Goal: Transaction & Acquisition: Purchase product/service

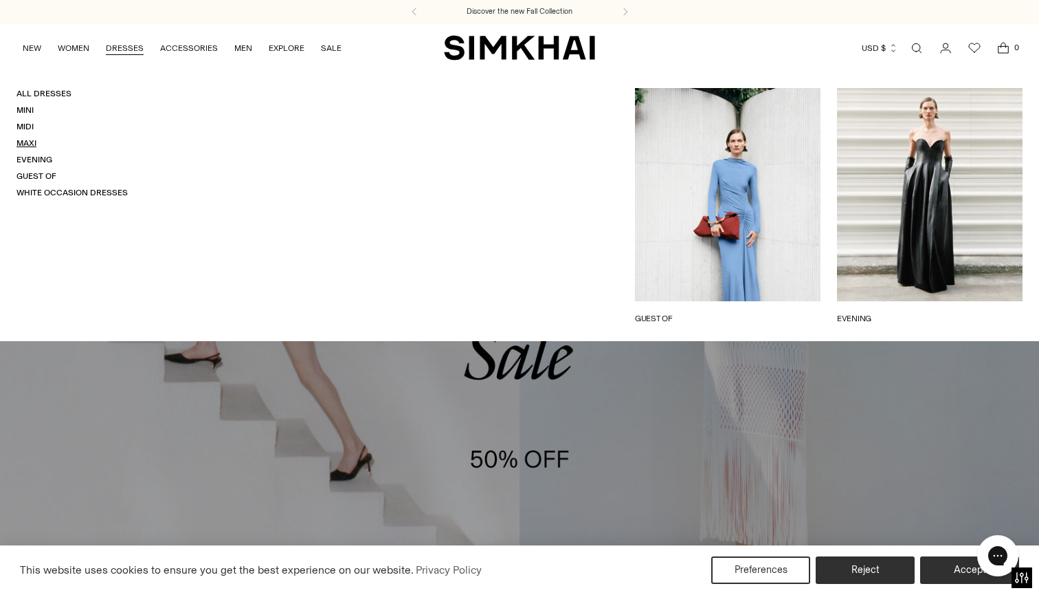
click at [33, 143] on link "Maxi" at bounding box center [26, 143] width 20 height 10
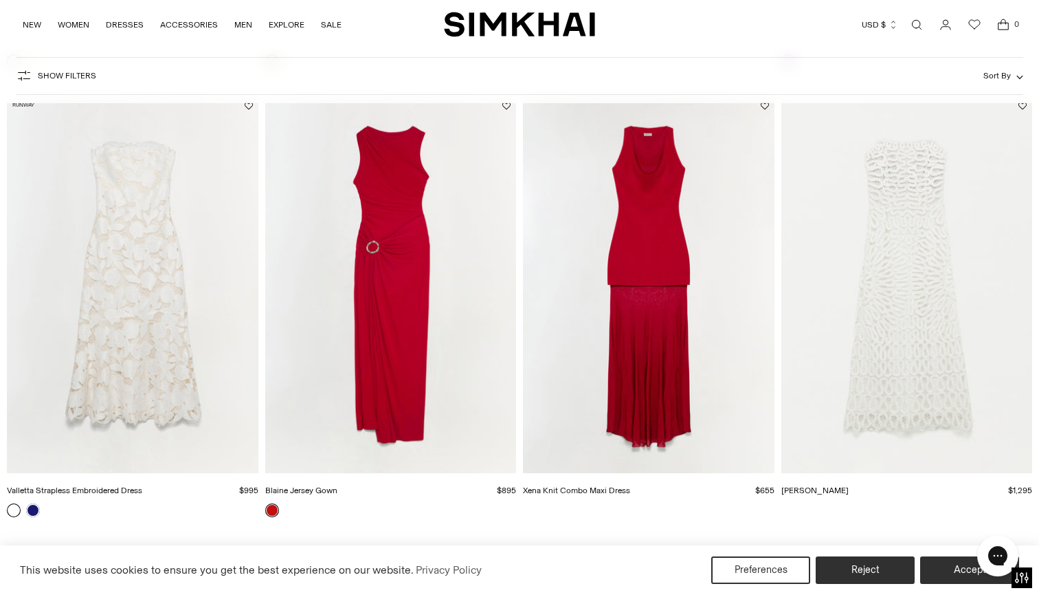
scroll to position [1891, 0]
click at [35, 511] on link at bounding box center [33, 511] width 14 height 14
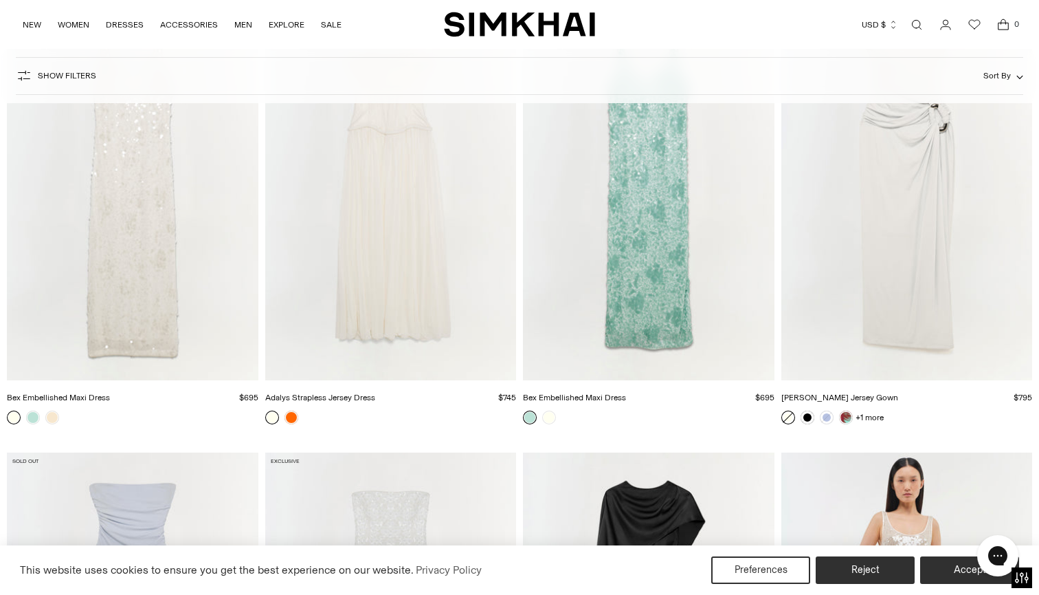
scroll to position [2434, 0]
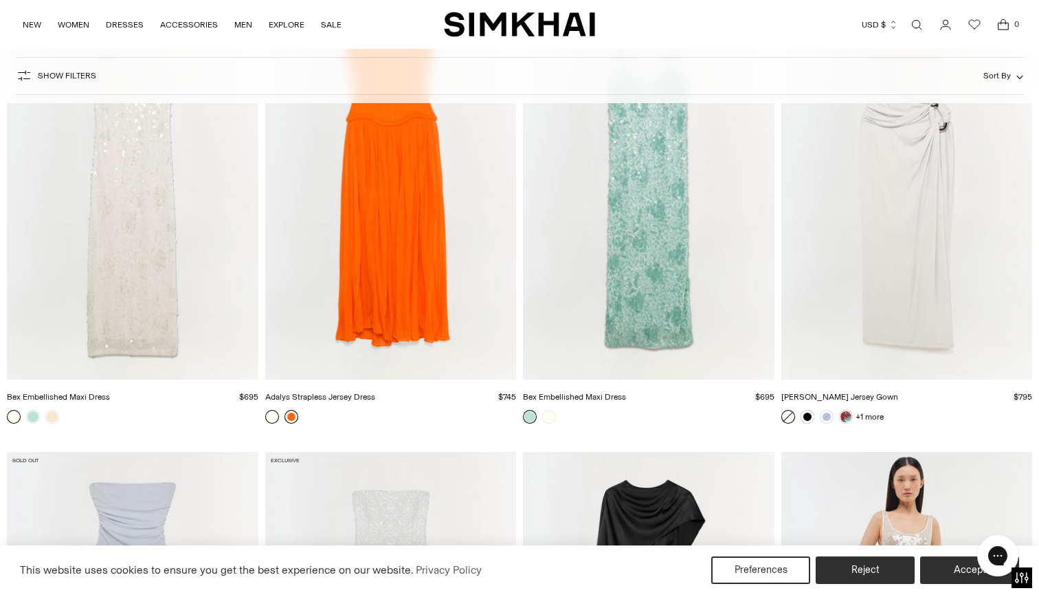
click at [287, 415] on link at bounding box center [292, 417] width 14 height 14
